Goal: Task Accomplishment & Management: Use online tool/utility

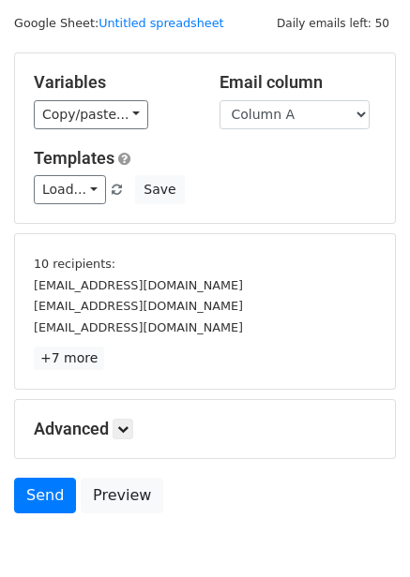
scroll to position [76, 0]
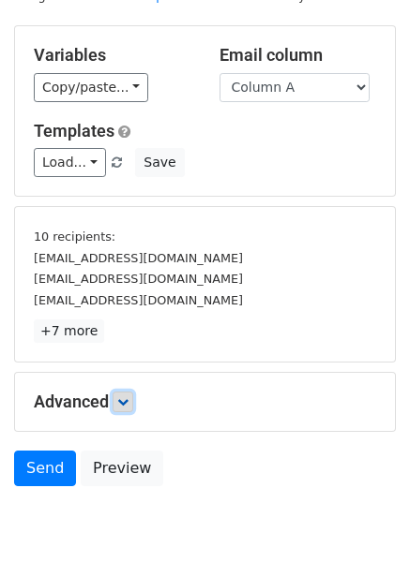
click at [123, 408] on link at bounding box center [122, 402] width 21 height 21
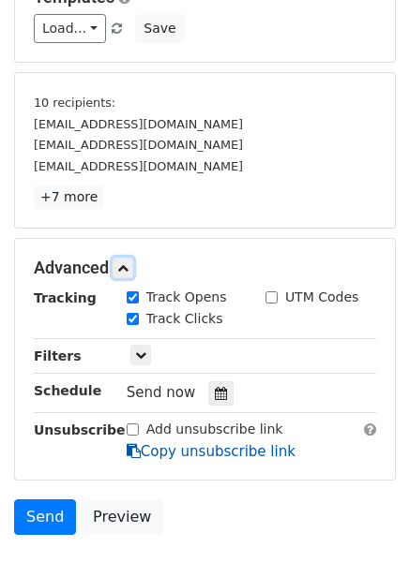
scroll to position [320, 0]
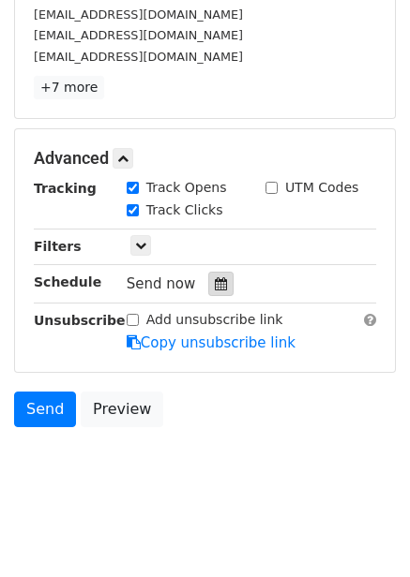
click at [214, 291] on div at bounding box center [220, 284] width 25 height 24
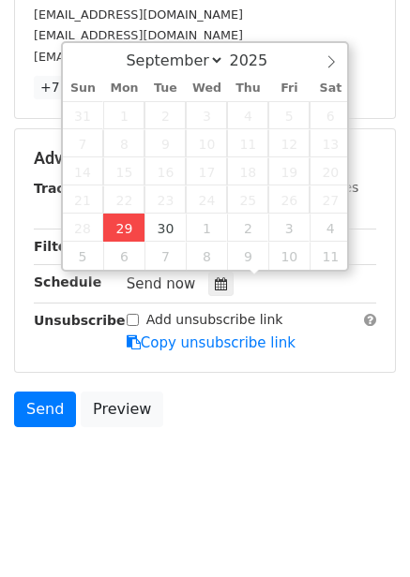
type input "2025-09-29 12:00"
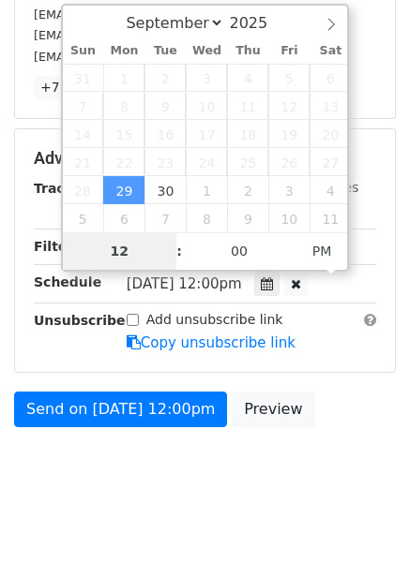
scroll to position [260, 0]
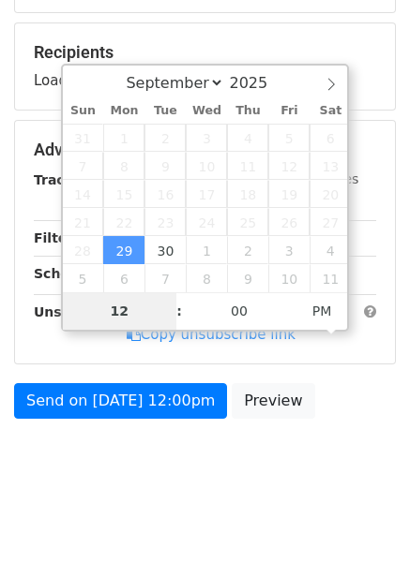
type input "4"
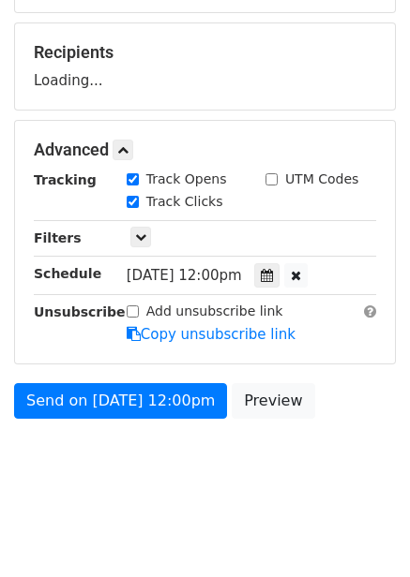
type input "2025-09-29 16:00"
click at [296, 443] on body "New Campaign Daily emails left: 50 Google Sheet: Untitled spreadsheet Variables…" at bounding box center [205, 128] width 410 height 749
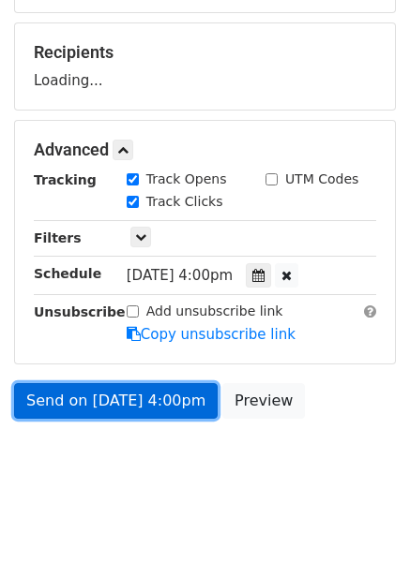
click at [172, 412] on link "Send on Sep 29 at 4:00pm" at bounding box center [115, 401] width 203 height 36
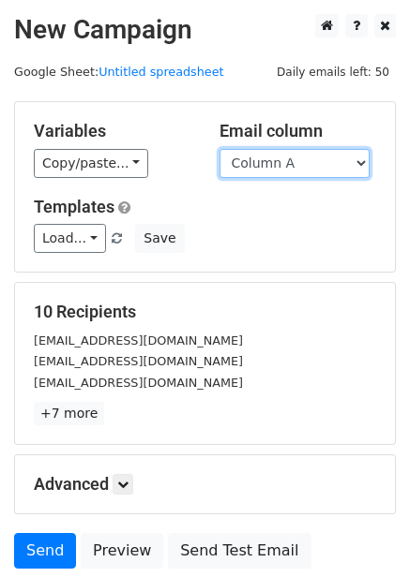
drag, startPoint x: 338, startPoint y: 154, endPoint x: 327, endPoint y: 170, distance: 19.5
click at [338, 154] on select "Column A Column B Column C Column D Column E Column F" at bounding box center [294, 163] width 150 height 29
select select "Column B"
click at [219, 149] on select "Column A Column B Column C Column D Column E Column F" at bounding box center [294, 163] width 150 height 29
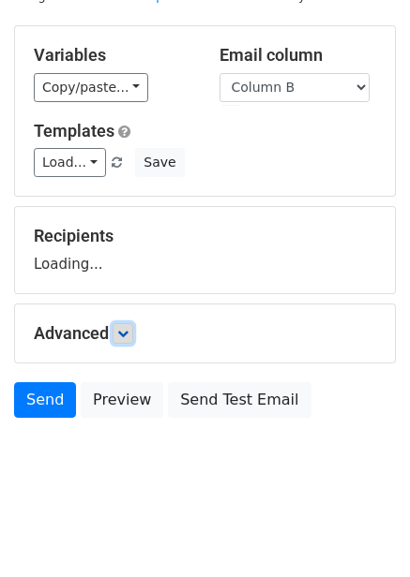
click at [123, 339] on link at bounding box center [122, 333] width 21 height 21
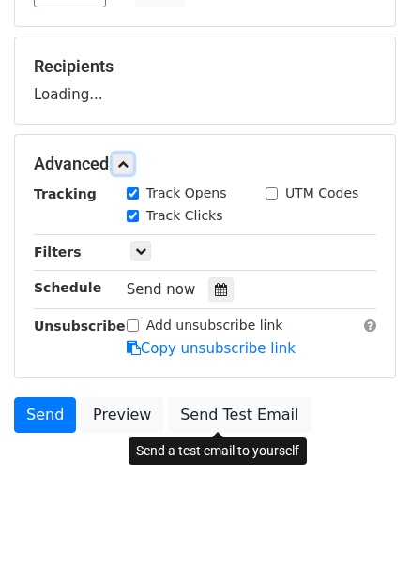
scroll to position [252, 0]
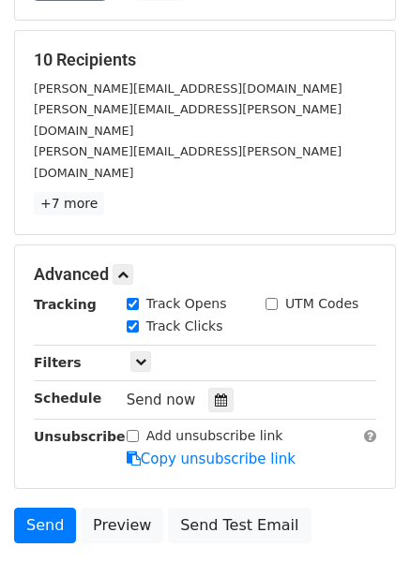
click at [222, 388] on div "Send now" at bounding box center [237, 400] width 220 height 25
click at [216, 394] on icon at bounding box center [221, 400] width 12 height 13
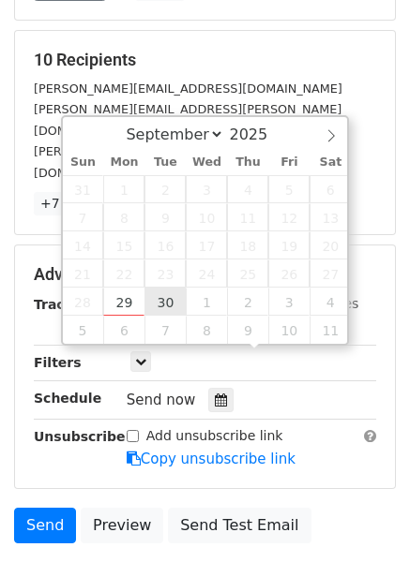
type input "2025-09-30 12:00"
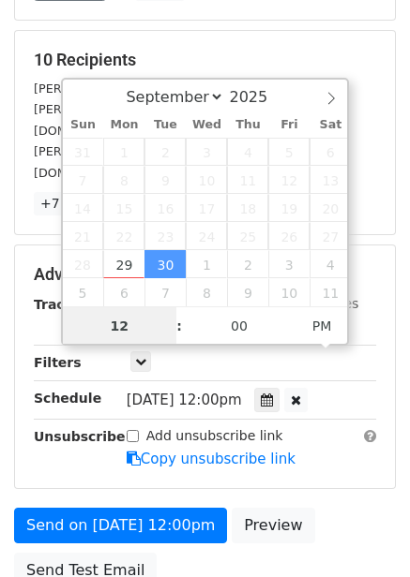
scroll to position [1, 0]
type input "5"
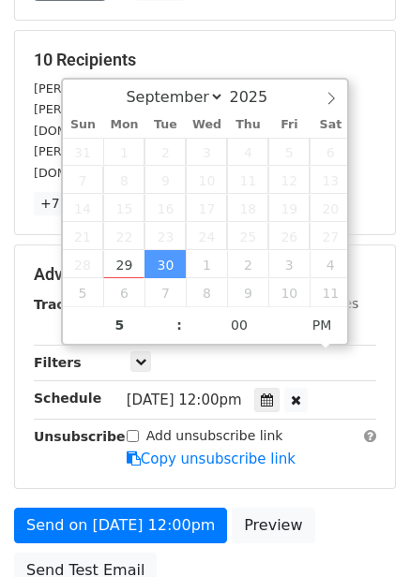
type input "2025-09-30 17:00"
type input "05"
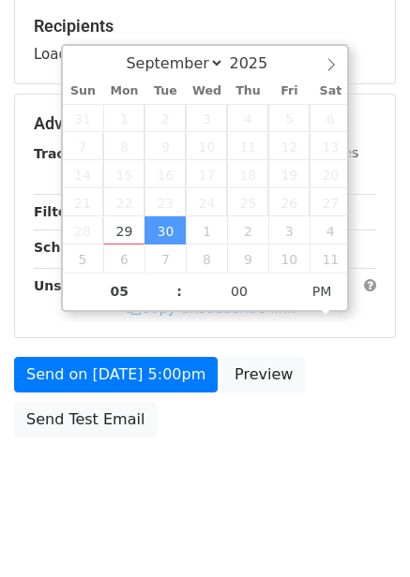
scroll to position [305, 0]
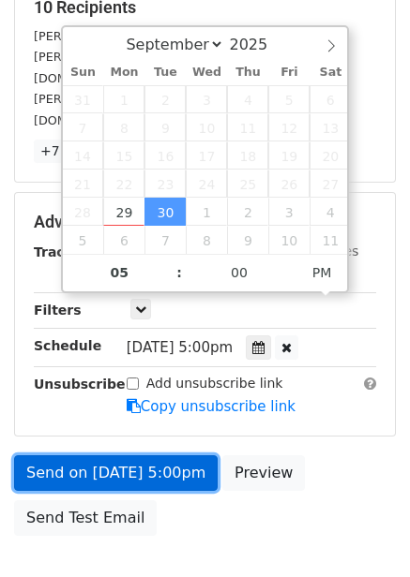
click at [138, 455] on link "Send on Sep 30 at 5:00pm" at bounding box center [115, 473] width 203 height 36
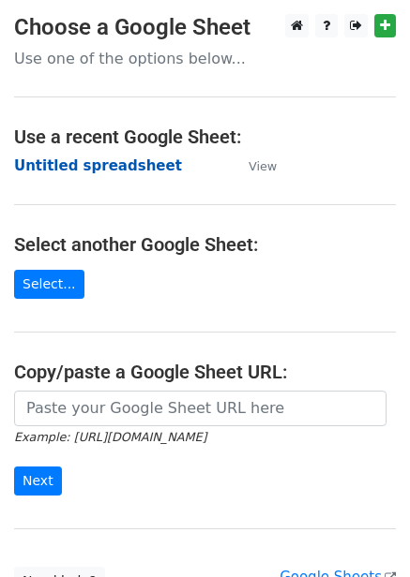
click at [133, 171] on strong "Untitled spreadsheet" at bounding box center [98, 165] width 168 height 17
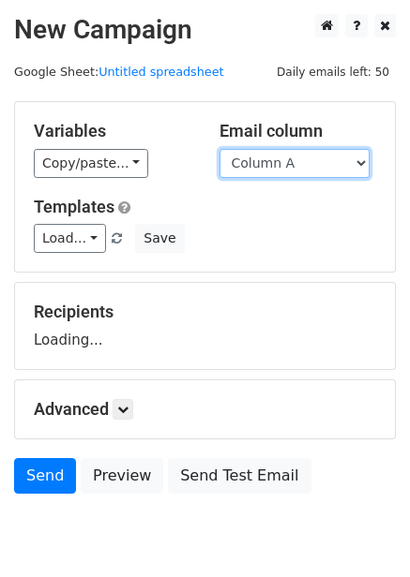
drag, startPoint x: 266, startPoint y: 156, endPoint x: 273, endPoint y: 169, distance: 13.8
click at [266, 156] on select "Column A Column B Column C Column D Column E Column F" at bounding box center [294, 163] width 150 height 29
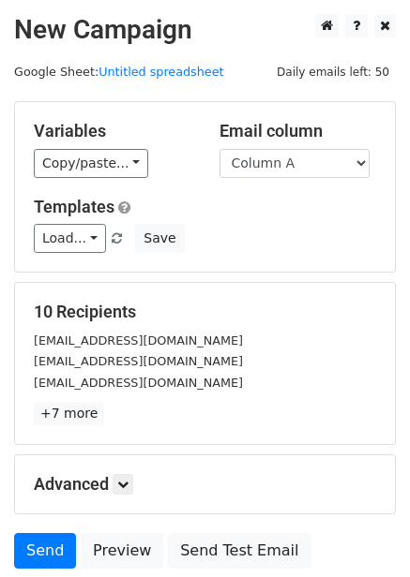
click at [287, 246] on div "Load... No templates saved Save" at bounding box center [205, 238] width 370 height 29
click at [294, 171] on select "Column A Column B Column C Column D Column E Column F" at bounding box center [294, 163] width 150 height 29
select select "Column C"
click at [219, 149] on select "Column A Column B Column C Column D Column E Column F" at bounding box center [294, 163] width 150 height 29
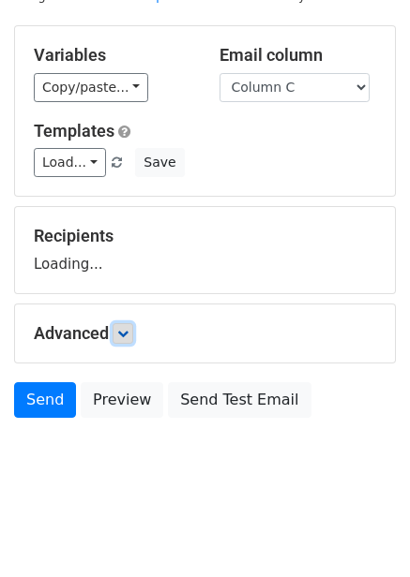
click at [128, 334] on icon at bounding box center [122, 333] width 11 height 11
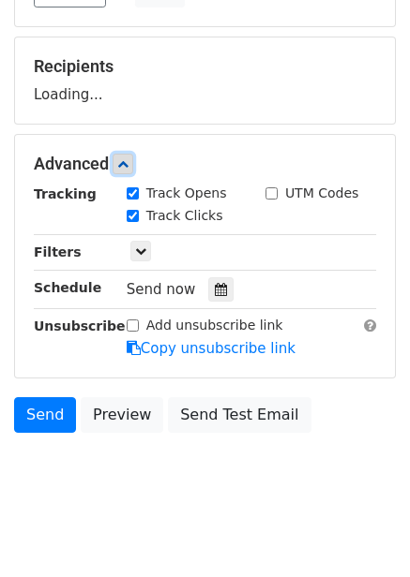
scroll to position [253, 0]
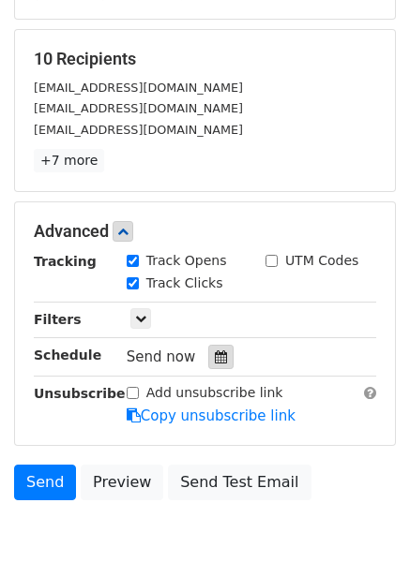
click at [215, 358] on icon at bounding box center [221, 356] width 12 height 13
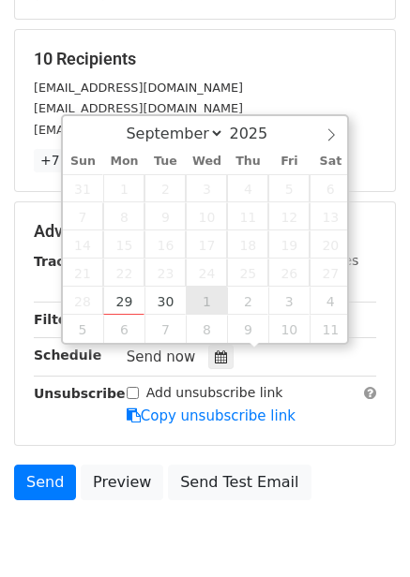
type input "2025-10-01 12:00"
select select "9"
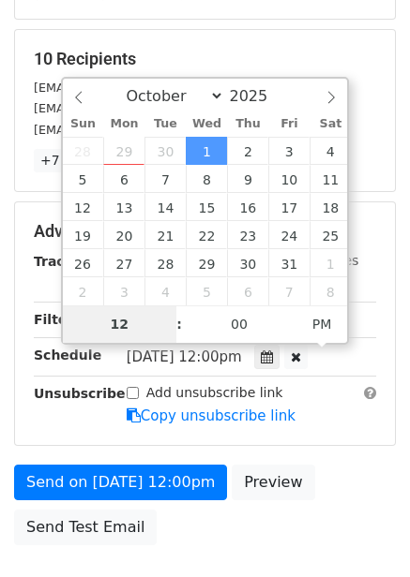
type input "6"
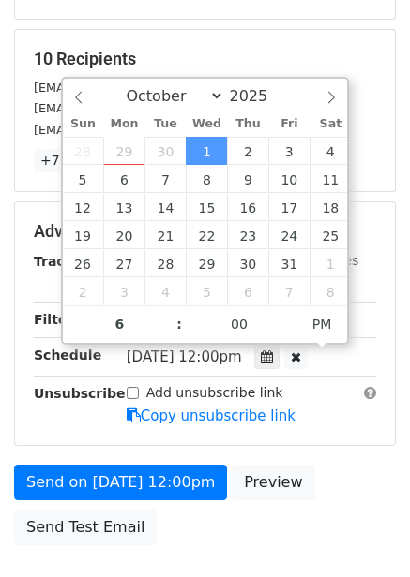
type input "2025-10-01 18:00"
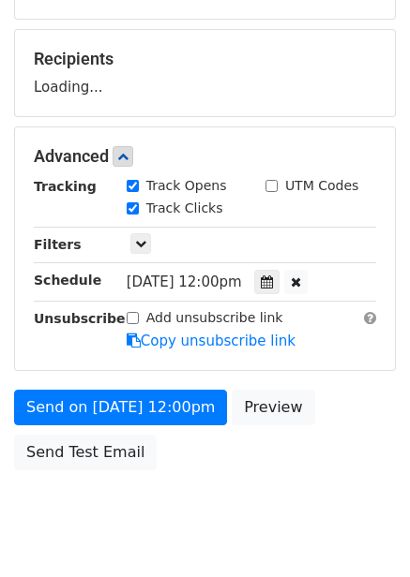
click at [305, 424] on div "Send on Oct 1 at 12:00pm Preview Send Test Email" at bounding box center [205, 435] width 410 height 90
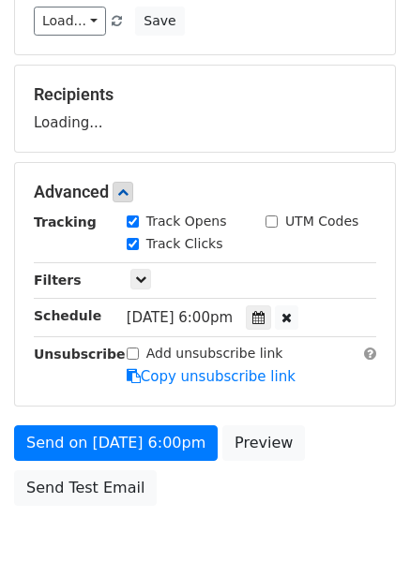
scroll to position [305, 0]
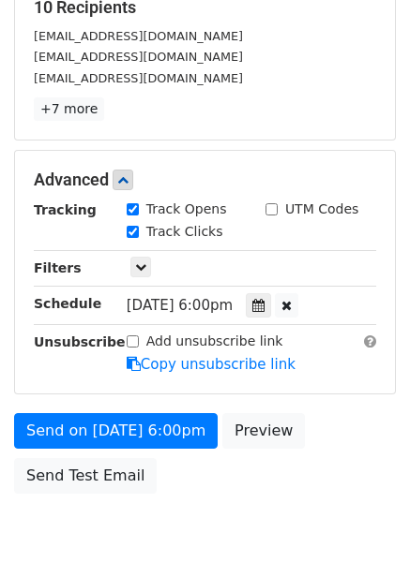
click at [153, 449] on div "Send on Oct 1 at 6:00pm Preview Send Test Email" at bounding box center [205, 458] width 410 height 90
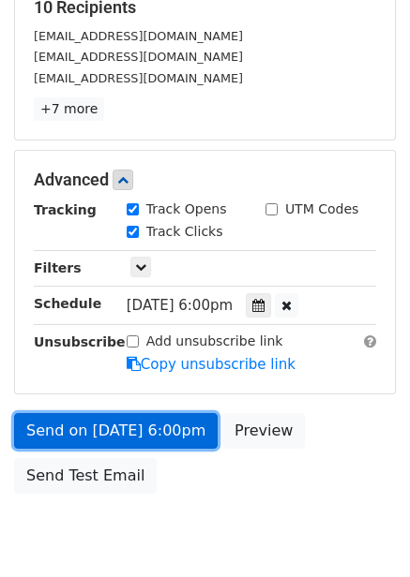
click at [167, 443] on link "Send on Oct 1 at 6:00pm" at bounding box center [115, 431] width 203 height 36
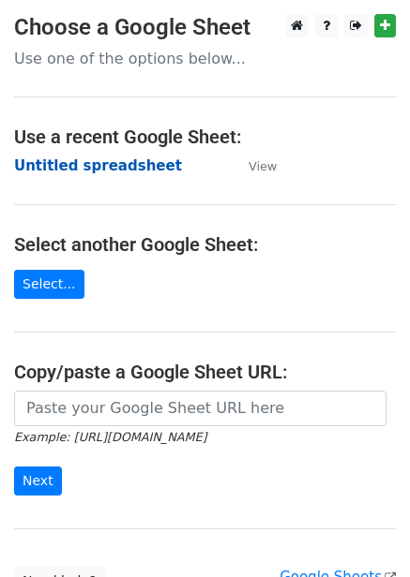
click at [128, 158] on strong "Untitled spreadsheet" at bounding box center [98, 165] width 168 height 17
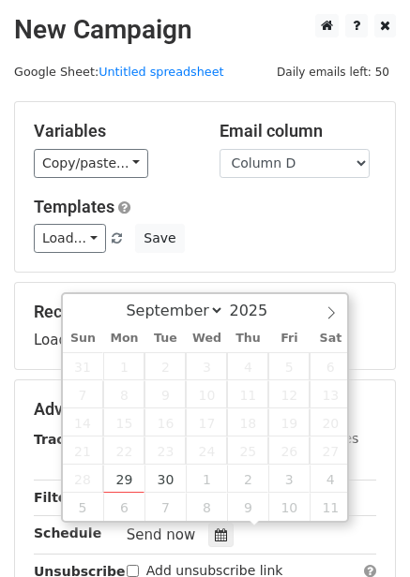
select select "Column D"
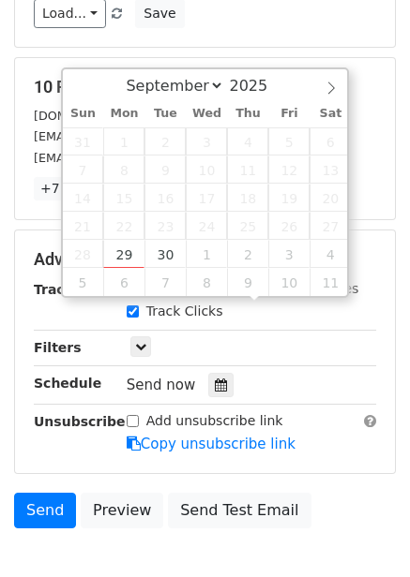
type input "2025-10-02 12:00"
select select "9"
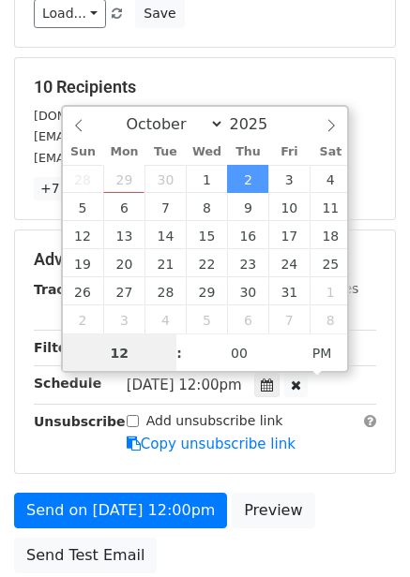
scroll to position [1, 0]
type input "7"
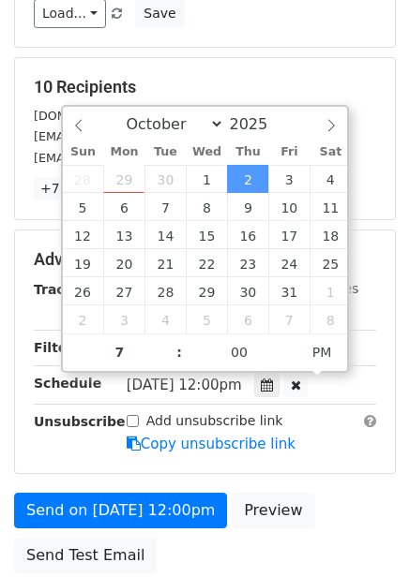
type input "2025-10-02 19:00"
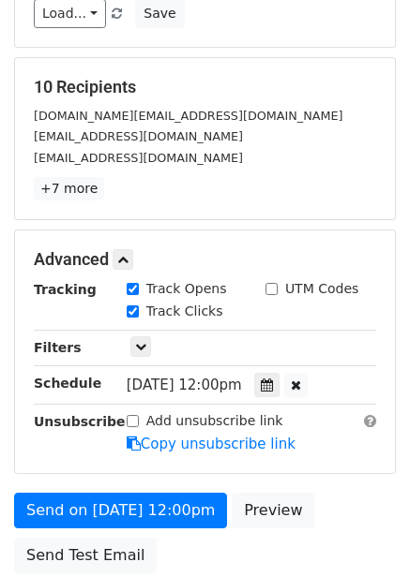
click at [304, 408] on div "Tracking Track Opens UTM Codes Track Clicks Filters Only include spreadsheet ro…" at bounding box center [205, 366] width 342 height 175
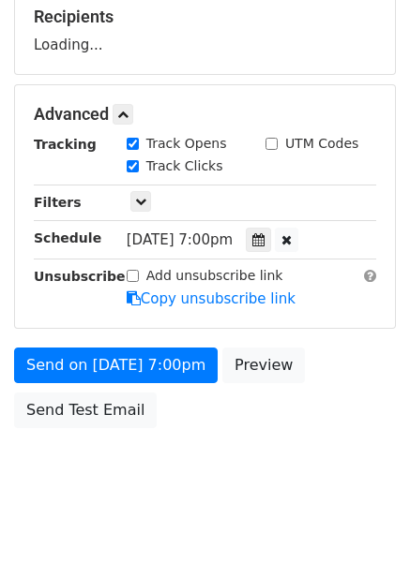
scroll to position [305, 0]
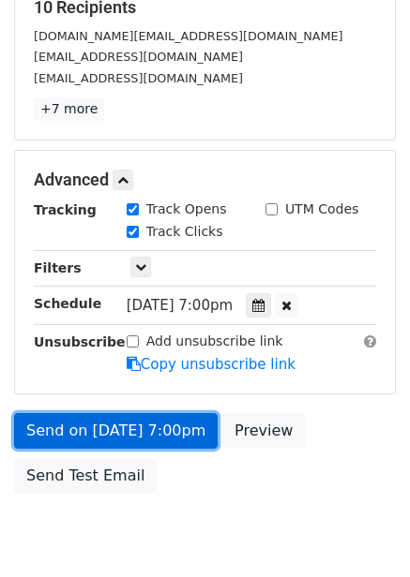
click at [162, 440] on link "Send on Oct 2 at 7:00pm" at bounding box center [115, 431] width 203 height 36
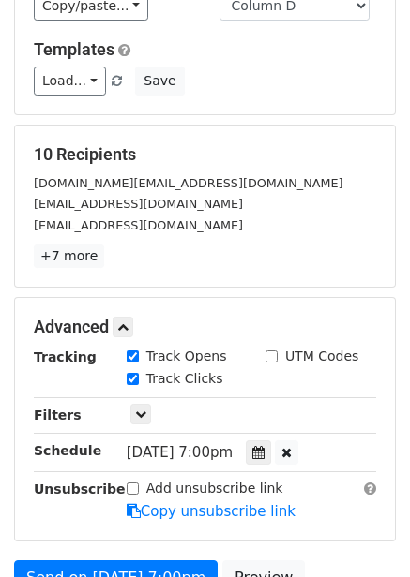
scroll to position [0, 0]
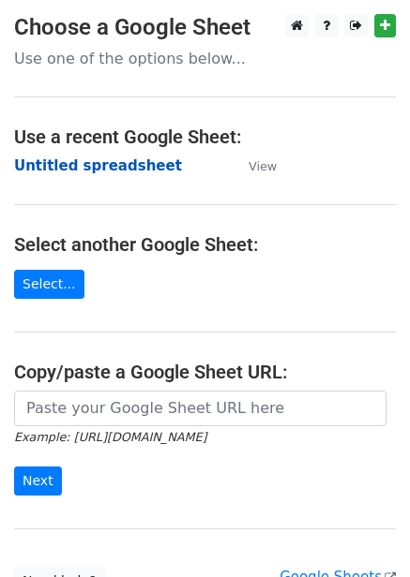
click at [101, 162] on strong "Untitled spreadsheet" at bounding box center [98, 165] width 168 height 17
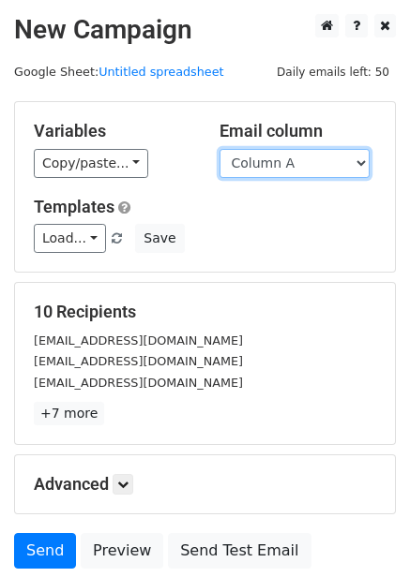
click at [282, 163] on select "Column A Column B Column C Column D Column E Column F" at bounding box center [294, 163] width 150 height 29
select select "Column E"
click at [219, 149] on select "Column A Column B Column C Column D Column E Column F" at bounding box center [294, 163] width 150 height 29
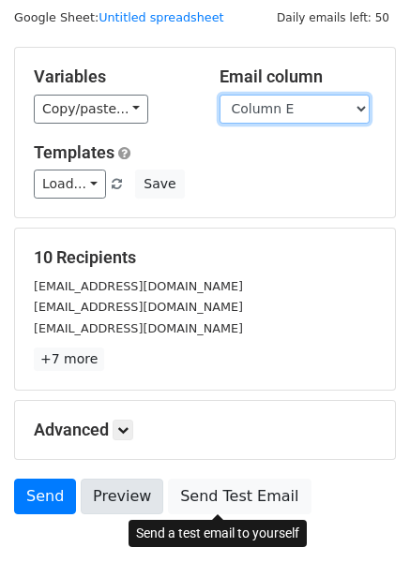
scroll to position [151, 0]
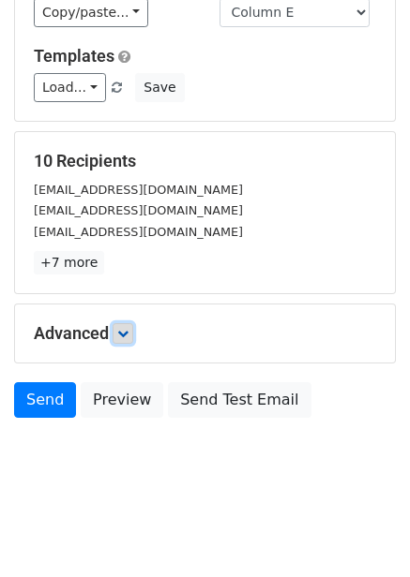
click at [123, 332] on icon at bounding box center [122, 333] width 11 height 11
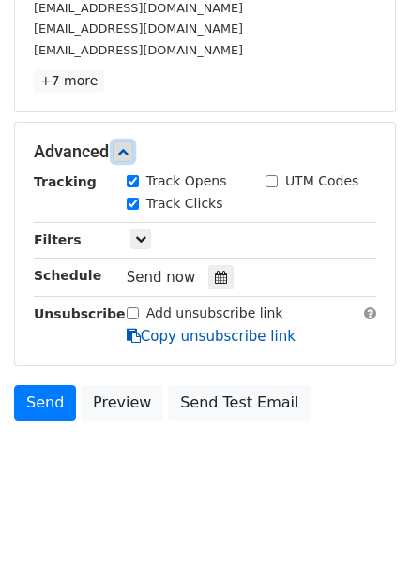
scroll to position [335, 0]
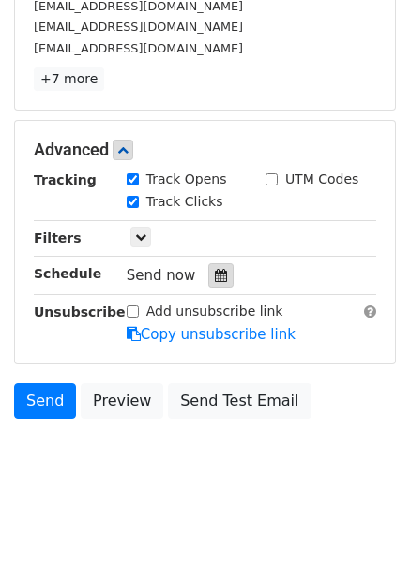
click at [215, 277] on icon at bounding box center [221, 275] width 12 height 13
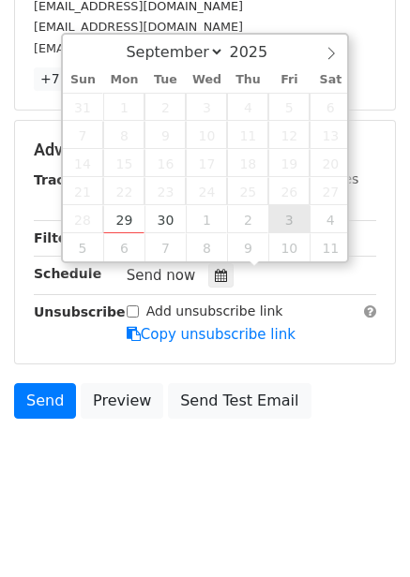
type input "2025-10-03 12:00"
select select "9"
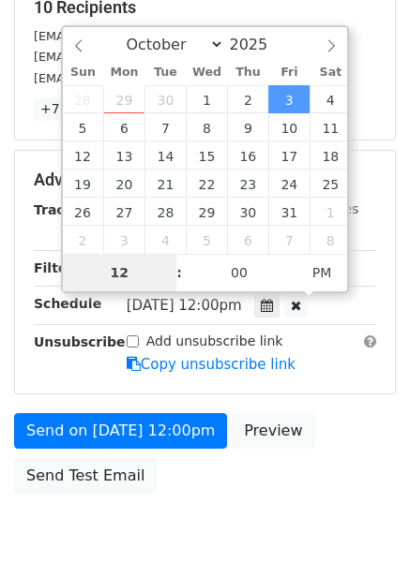
type input "8"
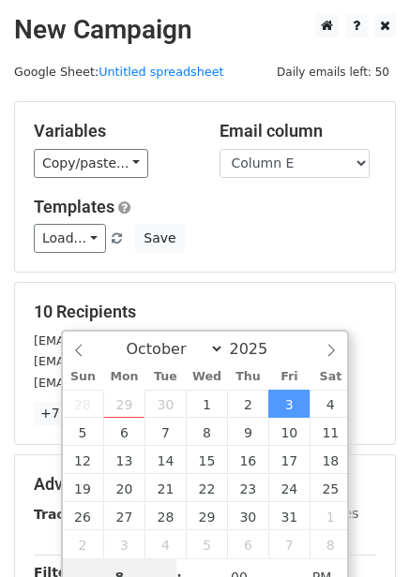
scroll to position [281, 0]
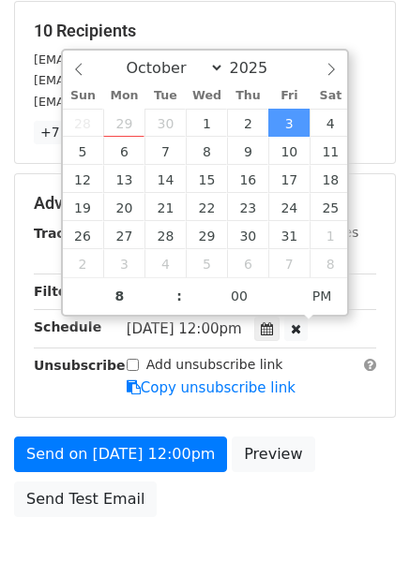
type input "2025-10-03 20:00"
click at [331, 444] on div "Send on Oct 3 at 12:00pm Preview Send Test Email" at bounding box center [205, 482] width 410 height 90
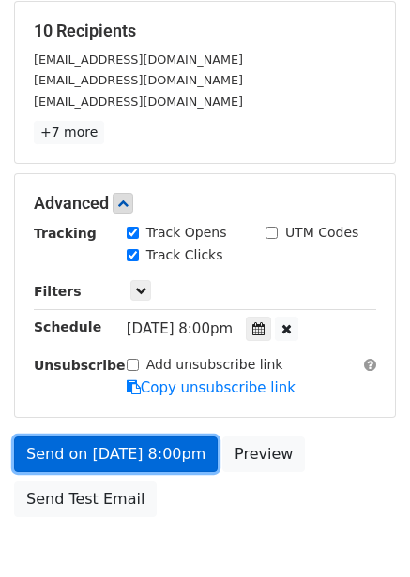
click at [144, 443] on link "Send on Oct 3 at 8:00pm" at bounding box center [115, 455] width 203 height 36
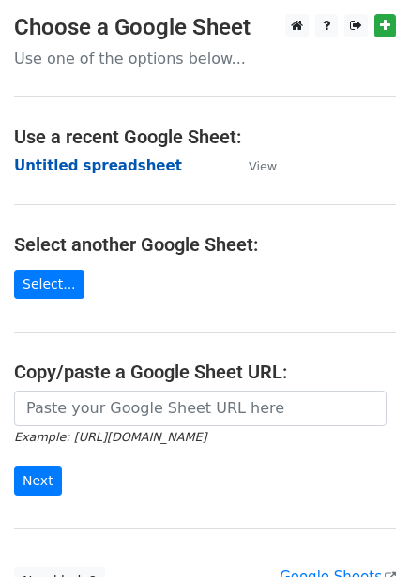
click at [131, 170] on strong "Untitled spreadsheet" at bounding box center [98, 165] width 168 height 17
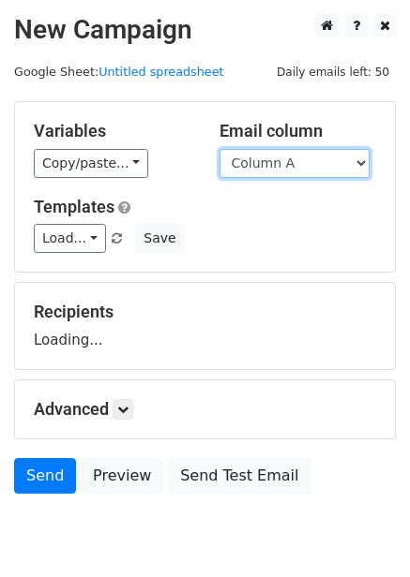
drag, startPoint x: 335, startPoint y: 155, endPoint x: 335, endPoint y: 172, distance: 17.8
click at [335, 155] on select "Column A Column B Column C Column D Column E Column F" at bounding box center [294, 163] width 150 height 29
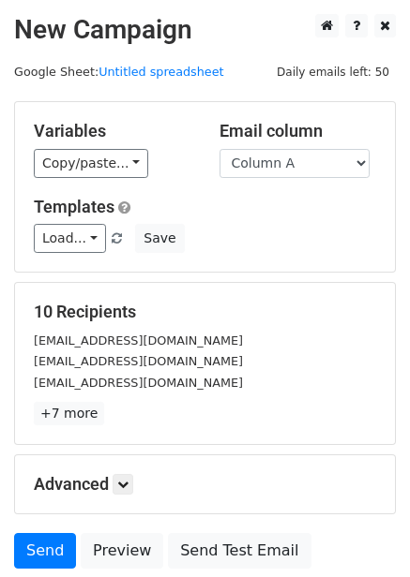
click at [312, 320] on h5 "10 Recipients" at bounding box center [205, 312] width 342 height 21
click at [338, 152] on select "Column A Column B Column C Column D Column E Column F" at bounding box center [294, 163] width 150 height 29
select select "Column F"
click at [219, 149] on select "Column A Column B Column C Column D Column E Column F" at bounding box center [294, 163] width 150 height 29
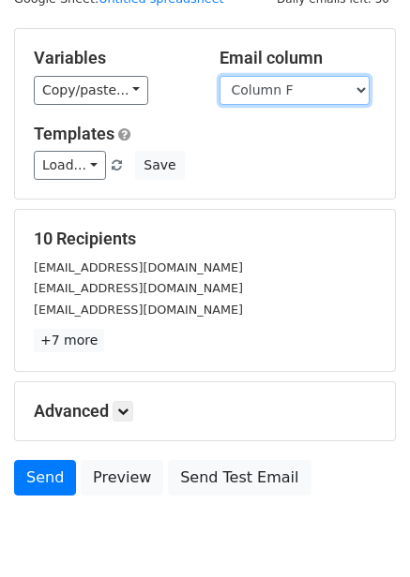
scroll to position [151, 0]
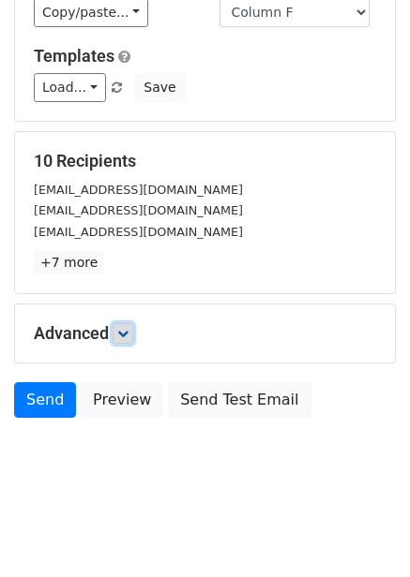
click at [127, 333] on icon at bounding box center [122, 333] width 11 height 11
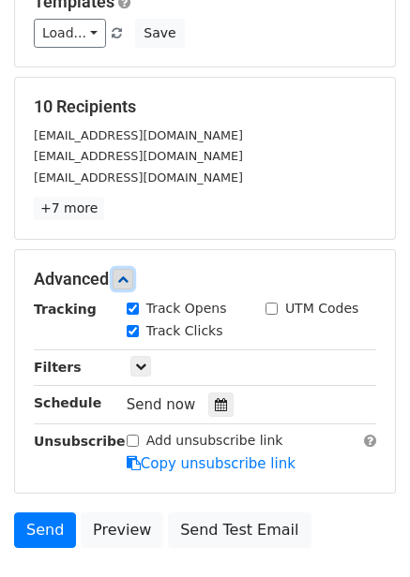
scroll to position [239, 0]
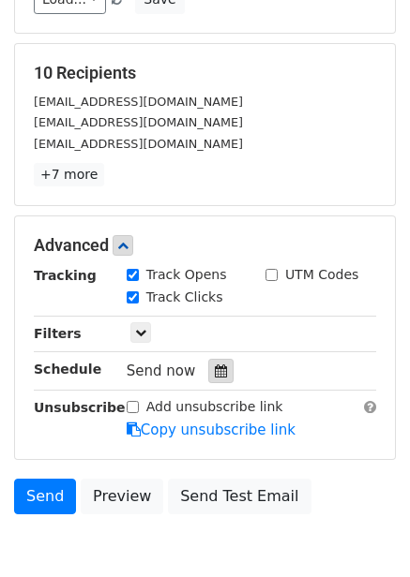
click at [215, 371] on icon at bounding box center [221, 371] width 12 height 13
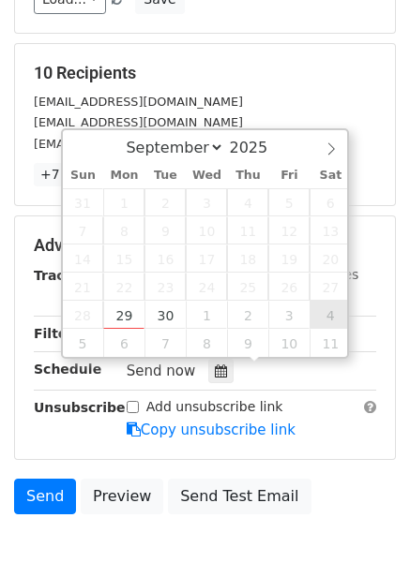
type input "[DATE] 12:00"
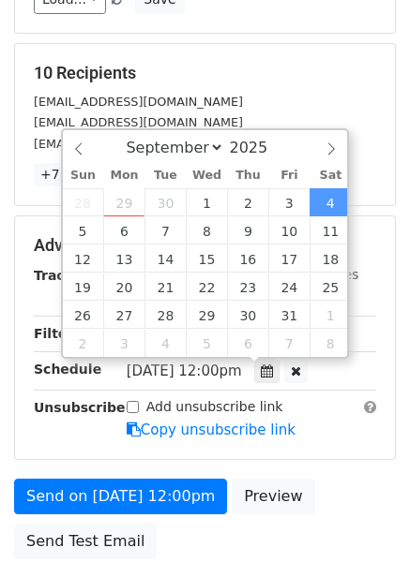
select select "9"
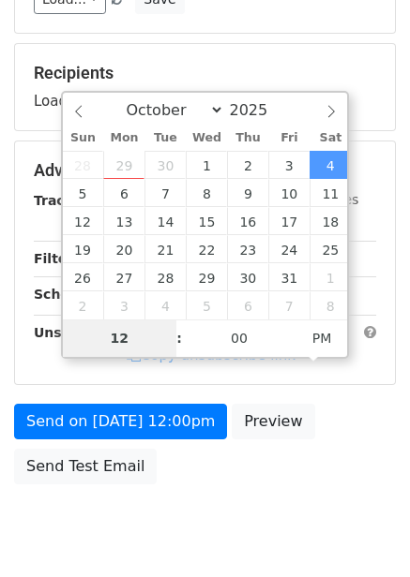
type input "9"
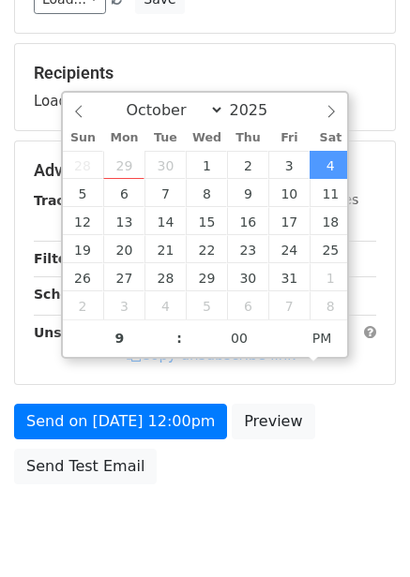
type input "[DATE] 21:00"
click at [335, 440] on div "Send on [DATE] 12:00pm Preview Send Test Email" at bounding box center [205, 449] width 410 height 90
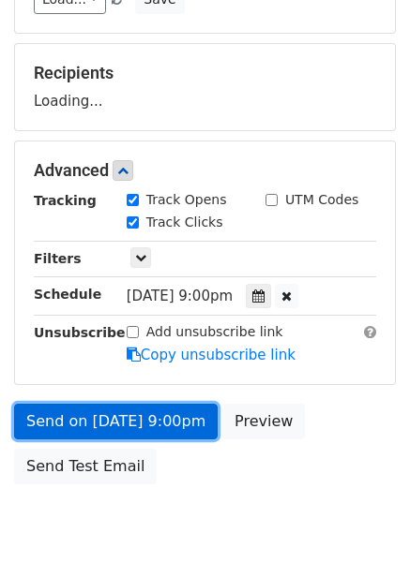
click at [159, 410] on link "Send on [DATE] 9:00pm" at bounding box center [115, 422] width 203 height 36
